Goal: Task Accomplishment & Management: Use online tool/utility

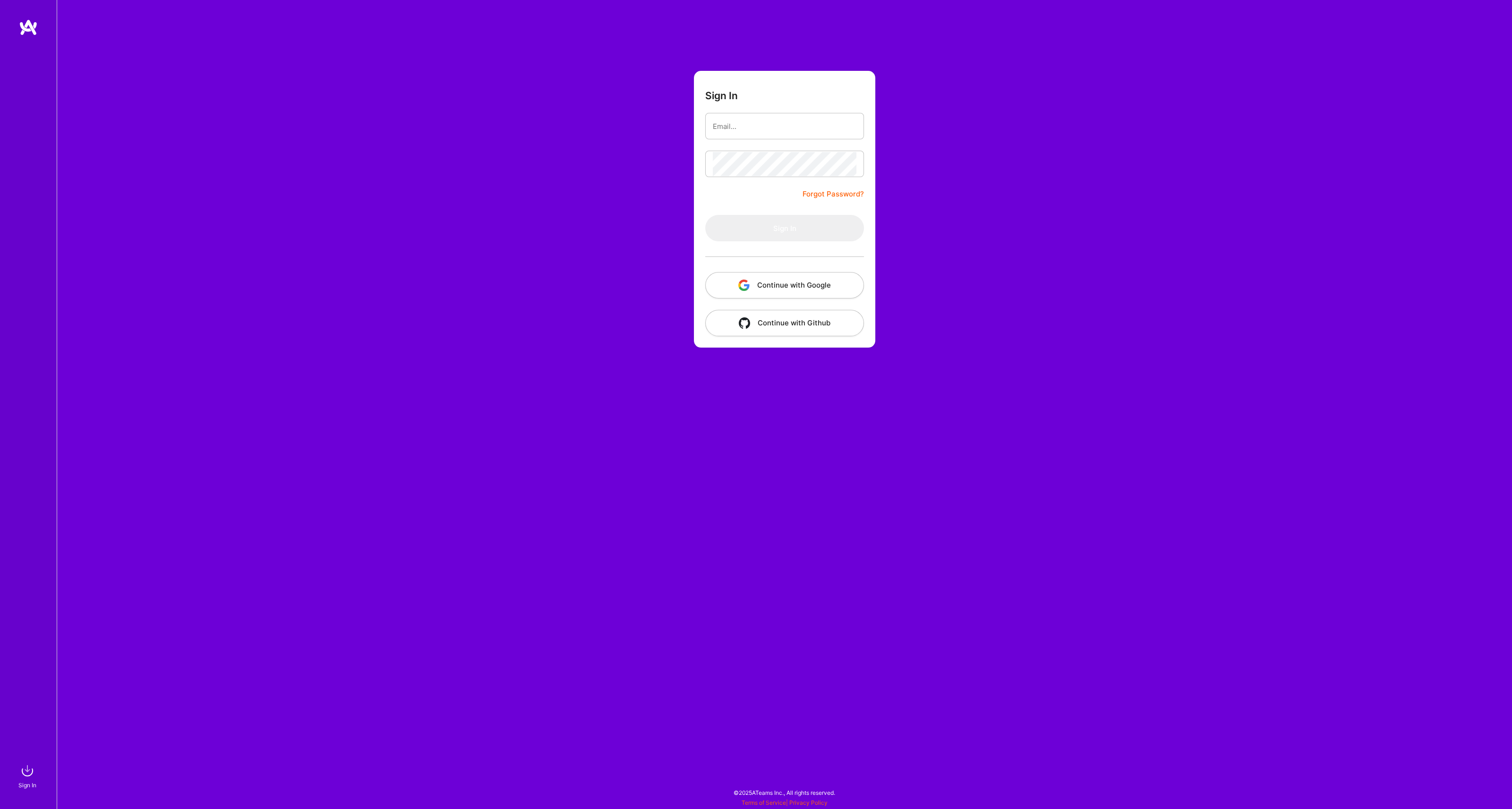
click at [737, 291] on button "Continue with Google" at bounding box center [784, 285] width 158 height 27
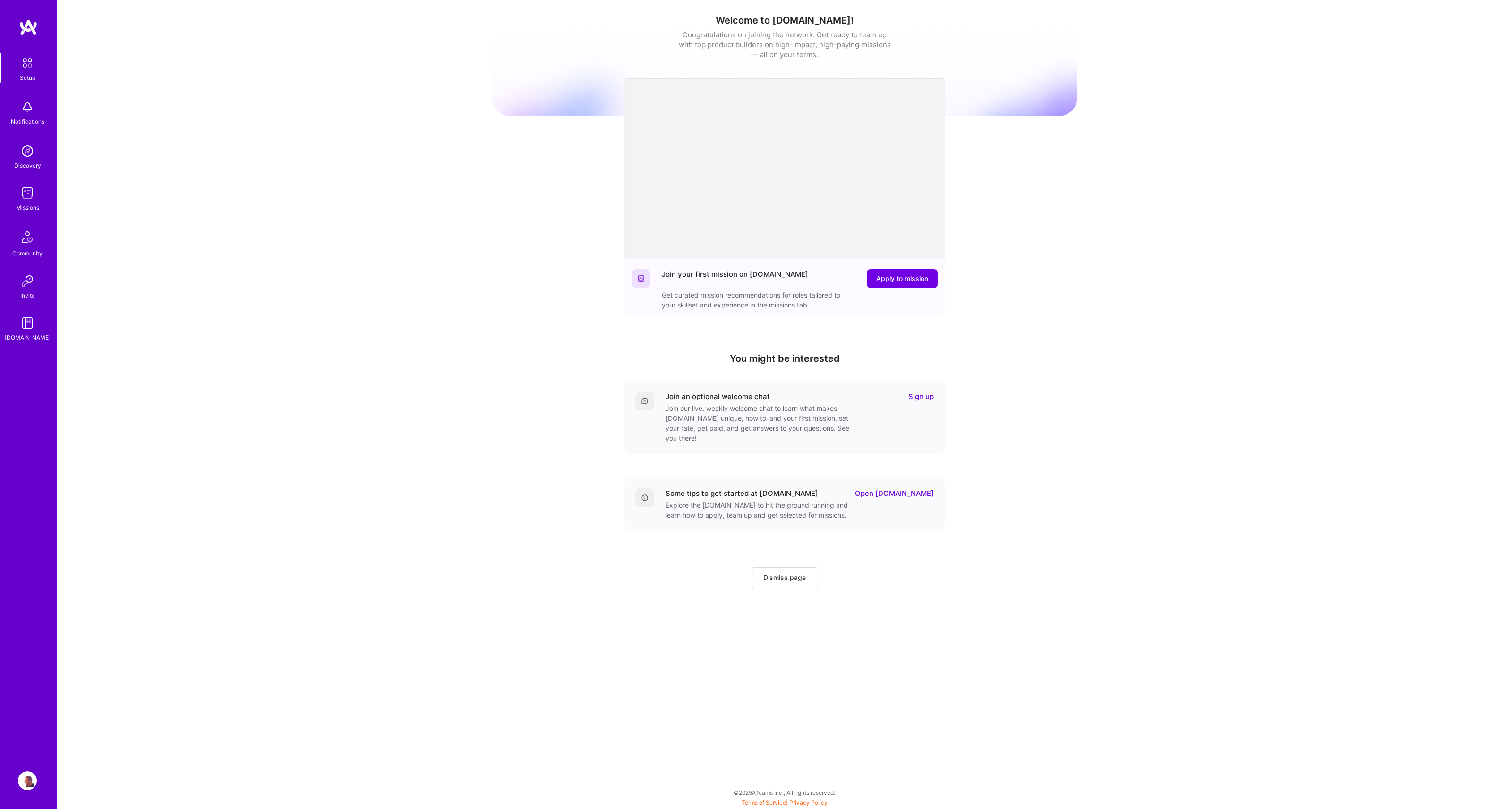
click at [26, 206] on div "Missions" at bounding box center [28, 207] width 23 height 10
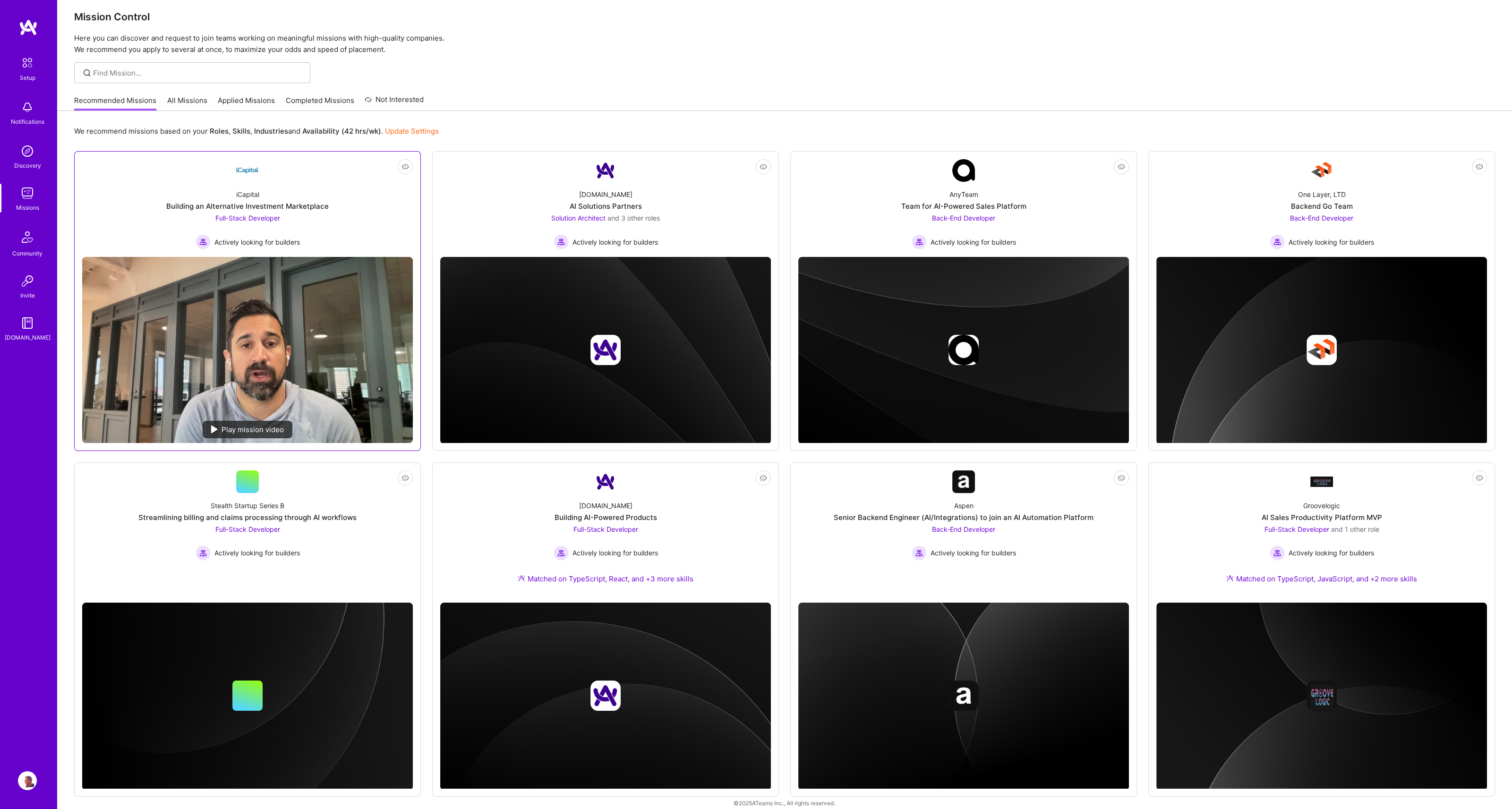
scroll to position [13, 0]
